Goal: Task Accomplishment & Management: Manage account settings

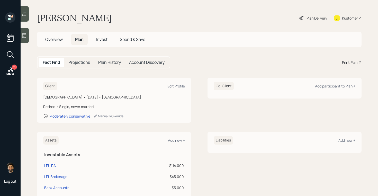
click at [316, 17] on div "Plan Delivery" at bounding box center [317, 17] width 21 height 5
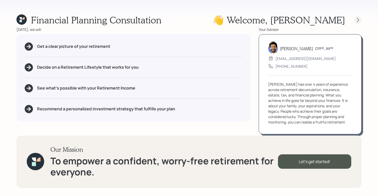
click at [357, 20] on icon at bounding box center [358, 19] width 5 height 5
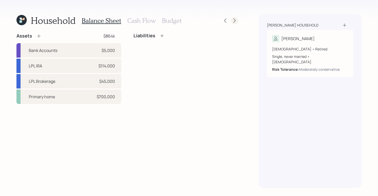
click at [233, 22] on icon at bounding box center [234, 20] width 5 height 5
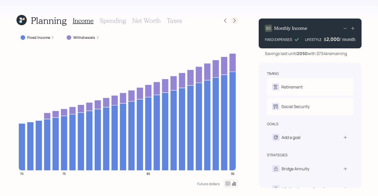
click at [234, 21] on icon at bounding box center [234, 20] width 5 height 5
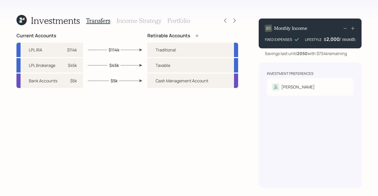
click at [142, 21] on h3 "Income Strategy" at bounding box center [139, 20] width 45 height 7
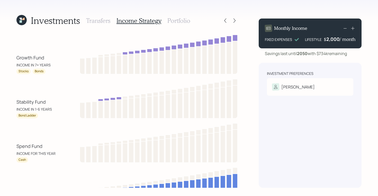
click at [181, 20] on h3 "Portfolio" at bounding box center [179, 20] width 23 height 7
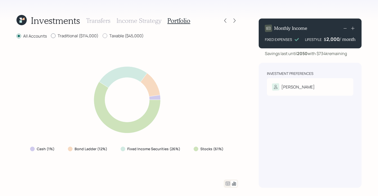
click at [81, 34] on label "Traditional ($114,000)" at bounding box center [75, 36] width 48 height 6
click at [51, 36] on input "Traditional ($114,000)" at bounding box center [51, 36] width 0 height 0
radio input "true"
radio input "false"
click at [121, 32] on div "Investments Transfers Income Strategy Portfolio All Accounts Traditional ($114,…" at bounding box center [127, 100] width 222 height 173
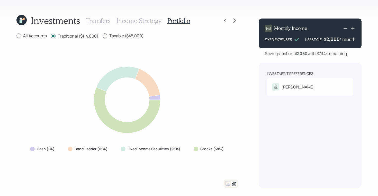
click at [116, 35] on label "Taxable ($45,000)" at bounding box center [123, 36] width 41 height 6
click at [103, 36] on input "Taxable ($45,000)" at bounding box center [102, 36] width 0 height 0
radio input "true"
click at [76, 34] on label "Traditional ($114,000)" at bounding box center [75, 36] width 48 height 6
click at [51, 36] on input "Traditional ($114,000)" at bounding box center [51, 36] width 0 height 0
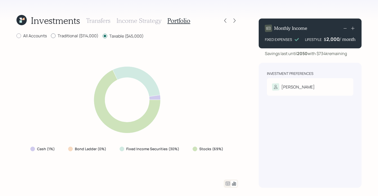
radio input "true"
radio input "false"
click at [33, 34] on label "All Accounts" at bounding box center [31, 36] width 30 height 6
click at [16, 36] on input "All Accounts" at bounding box center [16, 36] width 0 height 0
radio input "true"
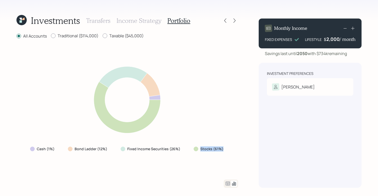
drag, startPoint x: 223, startPoint y: 151, endPoint x: 198, endPoint y: 149, distance: 25.8
click at [198, 149] on div "Stocks (61%)" at bounding box center [209, 148] width 31 height 5
drag, startPoint x: 99, startPoint y: 35, endPoint x: 57, endPoint y: 37, distance: 42.3
click at [57, 37] on div "All Accounts Traditional ($114,000) Taxable ($45,000)" at bounding box center [127, 36] width 222 height 6
click at [57, 37] on label "Traditional ($114,000)" at bounding box center [75, 36] width 48 height 6
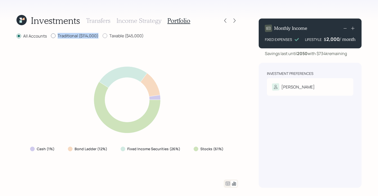
click at [51, 36] on input "Traditional ($114,000)" at bounding box center [51, 36] width 0 height 0
radio input "true"
radio input "false"
drag, startPoint x: 144, startPoint y: 36, endPoint x: 104, endPoint y: 37, distance: 39.9
click at [104, 37] on div "All Accounts Traditional ($114,000) Taxable ($45,000)" at bounding box center [127, 36] width 222 height 6
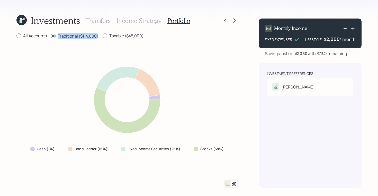
drag, startPoint x: 97, startPoint y: 36, endPoint x: 48, endPoint y: 36, distance: 49.1
click at [48, 36] on div "All Accounts Traditional ($114,000) Taxable ($45,000)" at bounding box center [127, 36] width 222 height 6
drag, startPoint x: 142, startPoint y: 33, endPoint x: 105, endPoint y: 35, distance: 36.3
click at [105, 35] on label "Taxable ($45,000)" at bounding box center [123, 36] width 41 height 6
drag, startPoint x: 99, startPoint y: 34, endPoint x: 58, endPoint y: 35, distance: 41.2
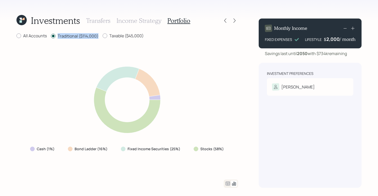
click at [58, 35] on div "All Accounts Traditional ($114,000) Taxable ($45,000)" at bounding box center [127, 36] width 222 height 6
drag, startPoint x: 147, startPoint y: 35, endPoint x: 111, endPoint y: 35, distance: 35.3
click at [111, 35] on div "All Accounts Traditional ($114,000) Taxable ($45,000)" at bounding box center [127, 36] width 222 height 6
click at [19, 22] on icon at bounding box center [21, 20] width 10 height 10
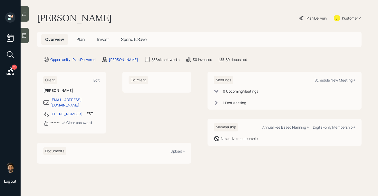
click at [81, 41] on span "Plan" at bounding box center [80, 40] width 8 height 6
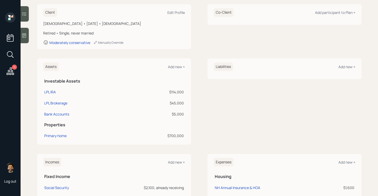
scroll to position [73, 0]
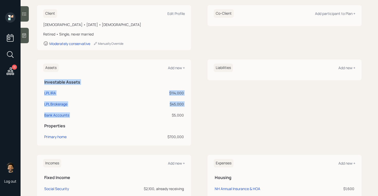
drag, startPoint x: 185, startPoint y: 116, endPoint x: 169, endPoint y: 115, distance: 16.5
click at [169, 115] on div "Assets Add new + Investable Assets LPL IRA $114,000 LPL Brokerage $45,000 Bank …" at bounding box center [114, 102] width 154 height 86
click at [177, 110] on td "$5,000" at bounding box center [156, 114] width 58 height 11
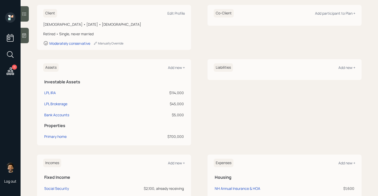
scroll to position [72, 0]
drag, startPoint x: 183, startPoint y: 104, endPoint x: 168, endPoint y: 93, distance: 18.7
click at [168, 93] on tbody "LPL IRA $114,000 LPL Brokerage $45,000 Bank Accounts $5,000" at bounding box center [114, 103] width 142 height 33
click at [168, 93] on div "$114,000" at bounding box center [156, 93] width 56 height 5
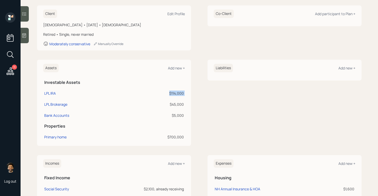
click at [168, 93] on div "$114,000" at bounding box center [156, 93] width 56 height 5
click at [174, 103] on div "$45,000" at bounding box center [156, 104] width 56 height 5
click at [165, 109] on td "$5,000" at bounding box center [156, 114] width 58 height 11
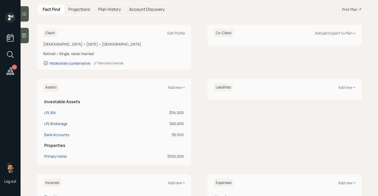
scroll to position [64, 0]
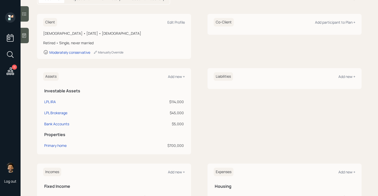
click at [175, 103] on div "$114,000" at bounding box center [156, 101] width 56 height 5
click at [176, 112] on div "$45,000" at bounding box center [156, 112] width 56 height 5
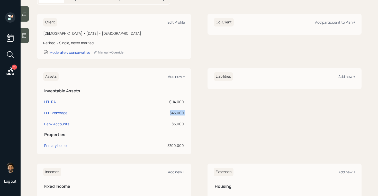
click at [176, 112] on div "$45,000" at bounding box center [156, 112] width 56 height 5
click at [173, 101] on div "$114,000" at bounding box center [156, 101] width 56 height 5
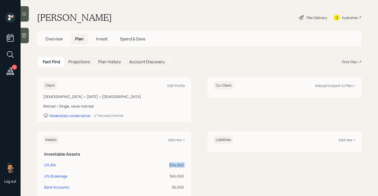
scroll to position [0, 0]
click at [307, 17] on div "Plan Delivery" at bounding box center [317, 17] width 21 height 5
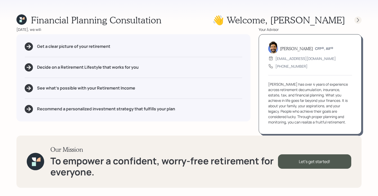
click at [359, 22] on icon at bounding box center [358, 19] width 5 height 5
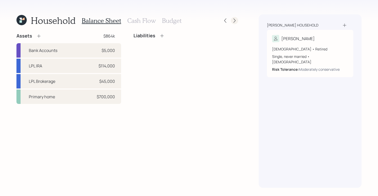
click at [233, 21] on icon at bounding box center [234, 20] width 5 height 5
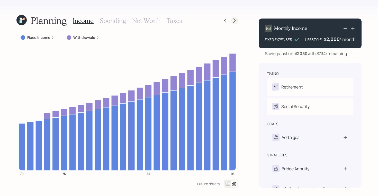
click at [233, 21] on icon at bounding box center [234, 20] width 5 height 5
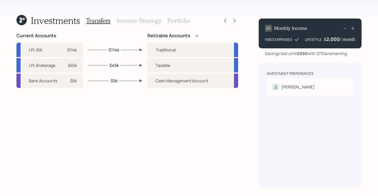
click at [233, 21] on icon at bounding box center [234, 20] width 5 height 5
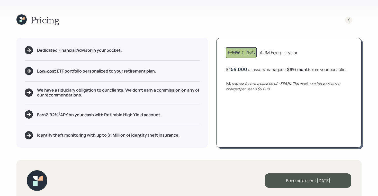
click at [347, 21] on icon at bounding box center [348, 19] width 5 height 5
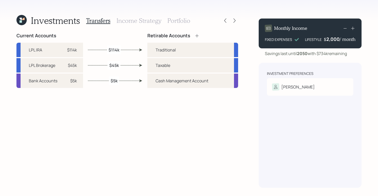
click at [178, 22] on h3 "Portfolio" at bounding box center [179, 20] width 23 height 7
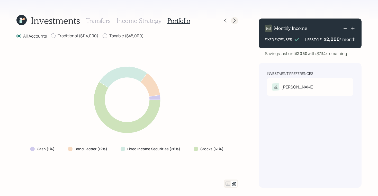
click at [233, 20] on icon at bounding box center [234, 20] width 5 height 5
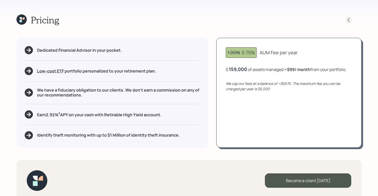
click at [349, 20] on icon at bounding box center [348, 19] width 5 height 5
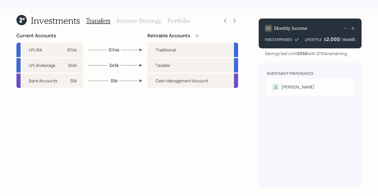
click at [175, 21] on h3 "Portfolio" at bounding box center [179, 20] width 23 height 7
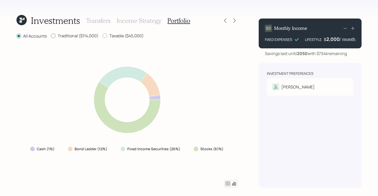
click at [79, 35] on label "Traditional ($114,000)" at bounding box center [75, 36] width 48 height 6
click at [51, 36] on input "Traditional ($114,000)" at bounding box center [51, 36] width 0 height 0
radio input "true"
radio input "false"
